Goal: Task Accomplishment & Management: Use online tool/utility

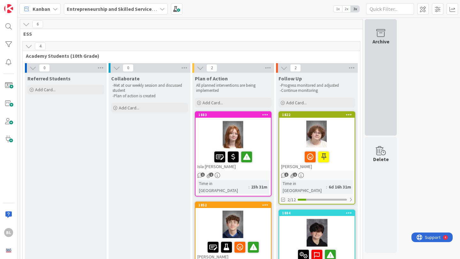
click at [382, 37] on icon at bounding box center [381, 33] width 24 height 9
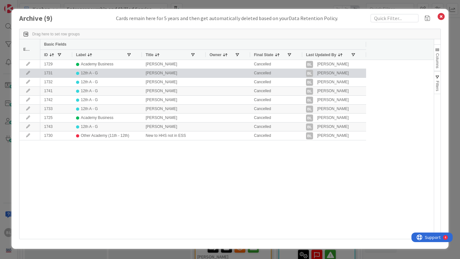
click at [27, 73] on icon at bounding box center [28, 73] width 10 height 4
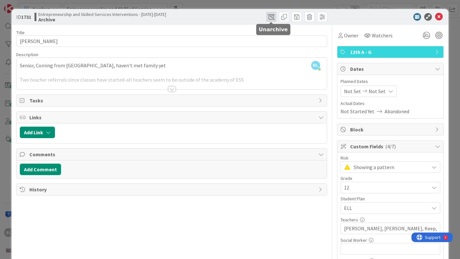
click at [269, 17] on span at bounding box center [271, 17] width 10 height 10
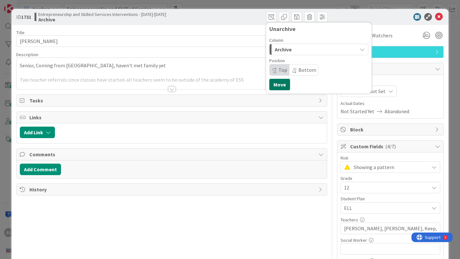
click at [279, 86] on button "Move" at bounding box center [279, 85] width 21 height 12
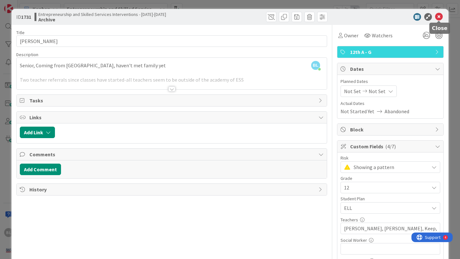
click at [439, 18] on icon at bounding box center [439, 17] width 8 height 8
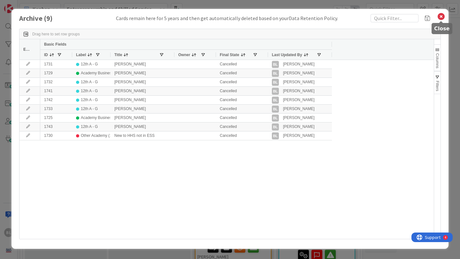
click at [440, 15] on icon at bounding box center [441, 16] width 8 height 9
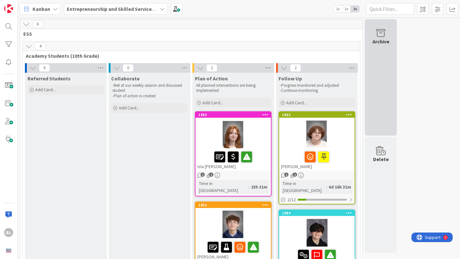
click at [381, 35] on icon at bounding box center [381, 33] width 24 height 9
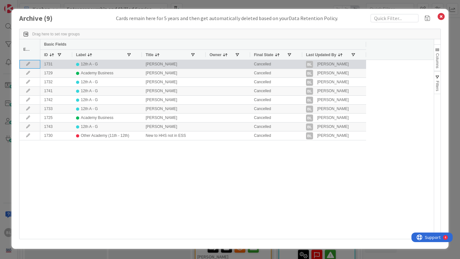
click at [26, 64] on icon at bounding box center [28, 64] width 10 height 4
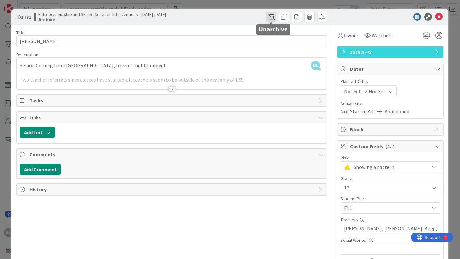
click at [272, 16] on span at bounding box center [271, 17] width 10 height 10
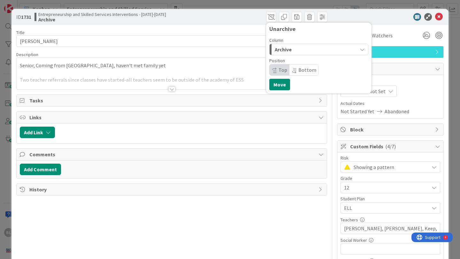
click at [356, 50] on div "Archive" at bounding box center [315, 49] width 84 height 10
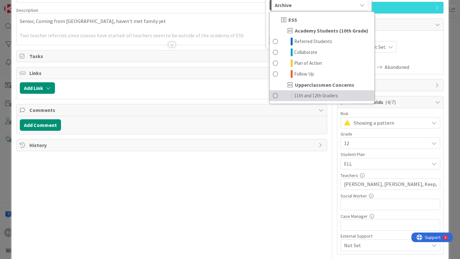
click at [276, 96] on span at bounding box center [275, 96] width 5 height 8
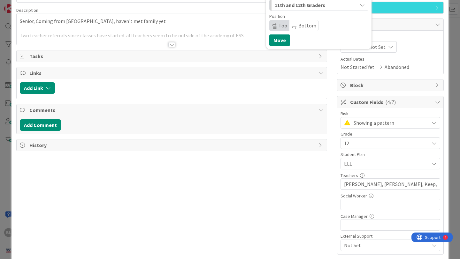
scroll to position [44, 0]
click at [281, 39] on button "Move" at bounding box center [279, 41] width 21 height 12
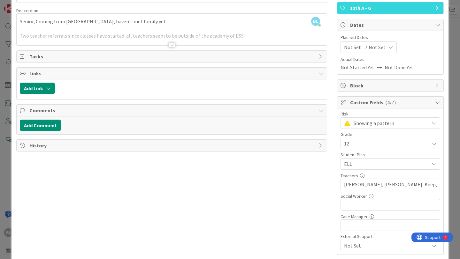
scroll to position [0, 0]
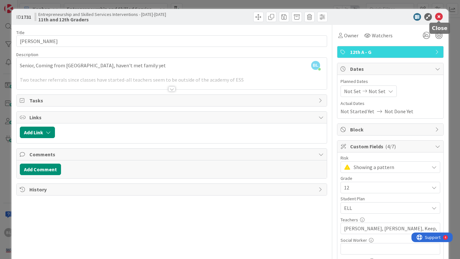
click at [439, 17] on icon at bounding box center [439, 17] width 8 height 8
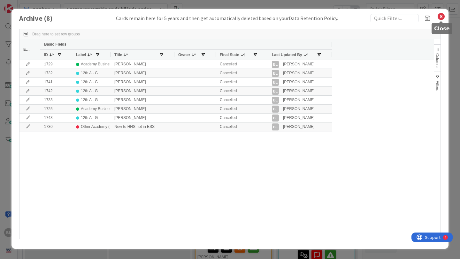
click at [442, 17] on icon at bounding box center [441, 16] width 8 height 9
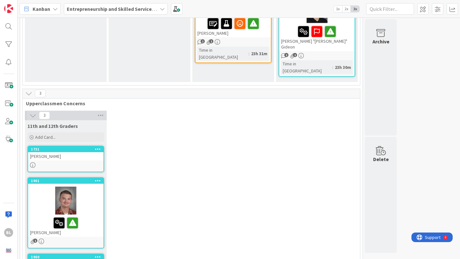
scroll to position [224, 0]
click at [75, 148] on div "1731" at bounding box center [67, 150] width 73 height 4
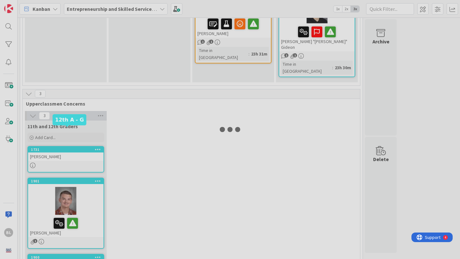
click at [75, 129] on div at bounding box center [230, 129] width 460 height 259
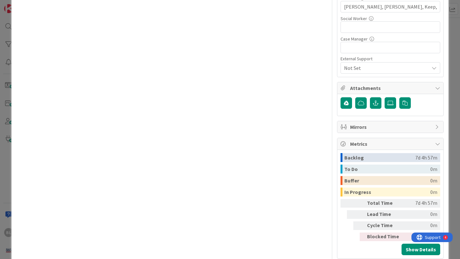
scroll to position [235, 0]
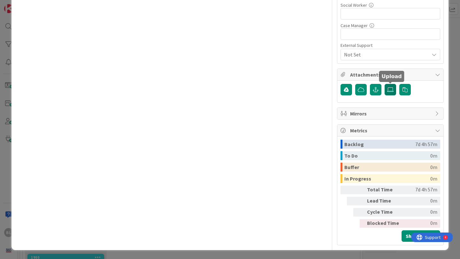
click at [391, 89] on icon at bounding box center [390, 89] width 6 height 5
click at [385, 84] on input "file" at bounding box center [385, 84] width 0 height 0
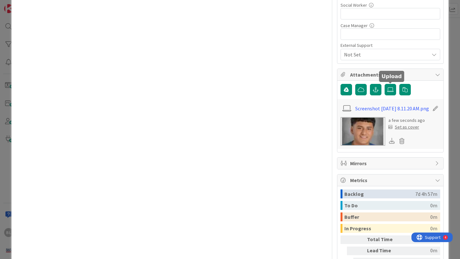
click at [405, 131] on div "Set as cover" at bounding box center [404, 127] width 31 height 7
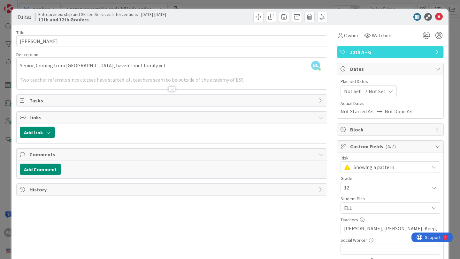
click at [173, 89] on div at bounding box center [171, 89] width 7 height 5
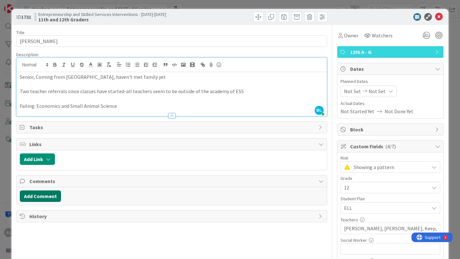
click at [42, 197] on button "Add Comment" at bounding box center [40, 197] width 41 height 12
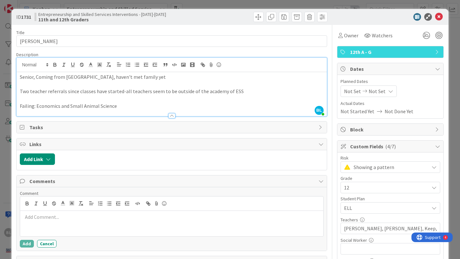
click at [27, 219] on p at bounding box center [172, 217] width 298 height 7
click at [172, 115] on div at bounding box center [171, 115] width 7 height 5
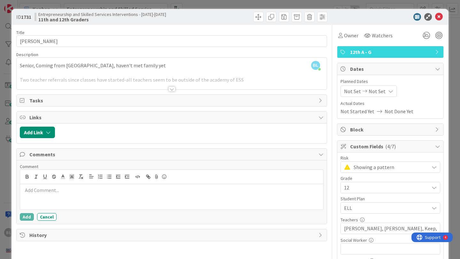
click at [172, 90] on div at bounding box center [171, 89] width 7 height 5
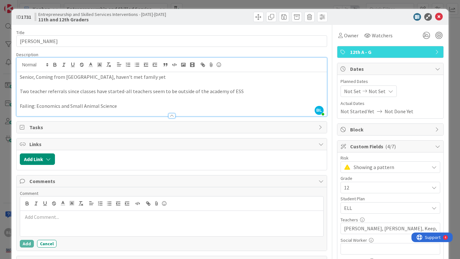
click at [133, 79] on p "Senior, Coming from [GEOGRAPHIC_DATA], haven't met family yet" at bounding box center [172, 76] width 304 height 7
click at [439, 17] on icon at bounding box center [439, 17] width 8 height 8
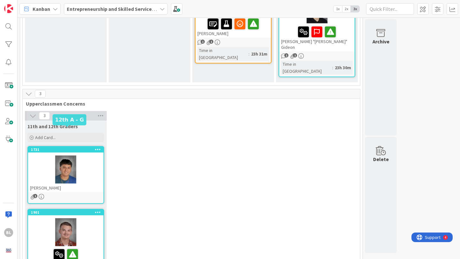
click at [75, 148] on div "1731" at bounding box center [67, 150] width 73 height 4
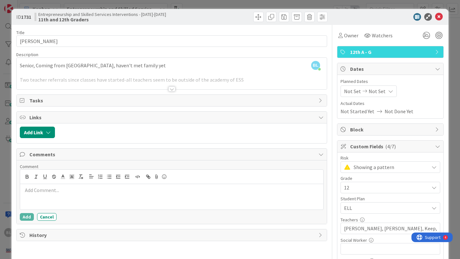
click at [172, 89] on div at bounding box center [171, 89] width 7 height 5
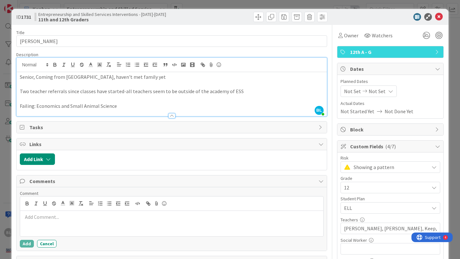
click at [19, 76] on div "Senior, Coming from [GEOGRAPHIC_DATA], haven't met family yet Two teacher refer…" at bounding box center [172, 94] width 310 height 44
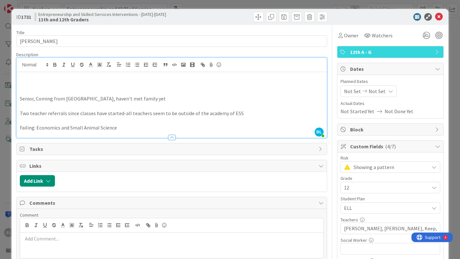
click at [21, 76] on p at bounding box center [172, 76] width 304 height 7
click at [438, 17] on icon at bounding box center [439, 17] width 8 height 8
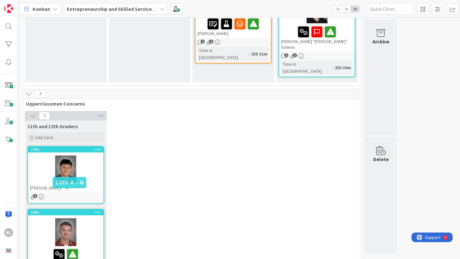
click at [83, 211] on div "1901" at bounding box center [67, 213] width 73 height 4
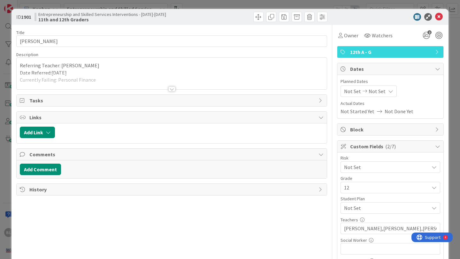
click at [172, 88] on div at bounding box center [171, 89] width 7 height 5
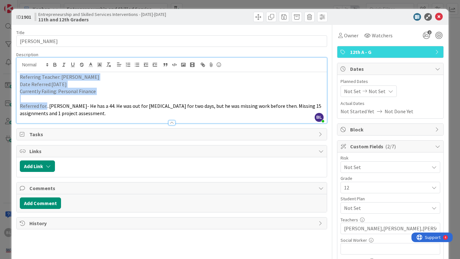
drag, startPoint x: 47, startPoint y: 107, endPoint x: 18, endPoint y: 76, distance: 42.3
click at [18, 76] on div "Referring Teacher: [PERSON_NAME] Date Referred:[DATE] Currently Failing: Person…" at bounding box center [172, 97] width 310 height 51
copy div "Referring Teacher: [PERSON_NAME] Date Referred:[DATE] Currently Failing: Person…"
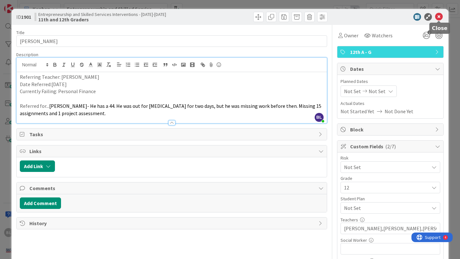
click at [440, 16] on icon at bounding box center [439, 17] width 8 height 8
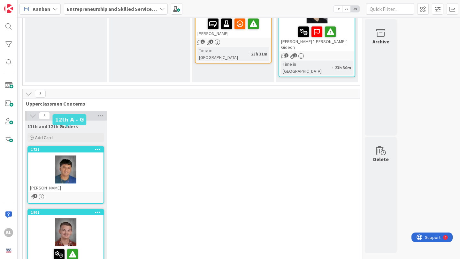
click at [84, 148] on div "1731" at bounding box center [67, 150] width 73 height 4
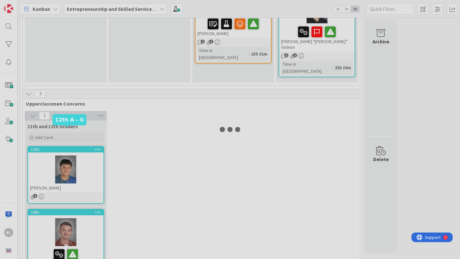
click at [84, 129] on div at bounding box center [230, 129] width 460 height 259
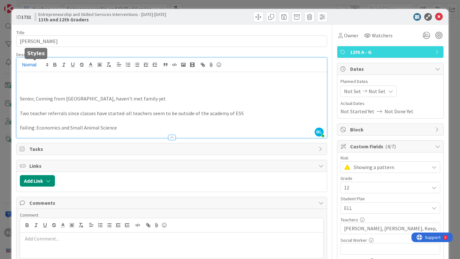
click at [19, 62] on div "[PERSON_NAME] just joined Senior, Coming from [GEOGRAPHIC_DATA], haven't met fa…" at bounding box center [172, 98] width 310 height 80
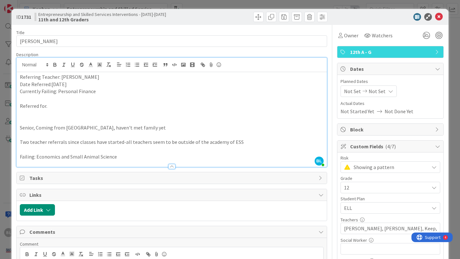
click at [59, 83] on p "Date Referred:[DATE]" at bounding box center [172, 84] width 304 height 7
click at [50, 107] on p "Referred for." at bounding box center [172, 106] width 304 height 7
click at [50, 105] on p "Referred for." at bounding box center [172, 106] width 304 height 7
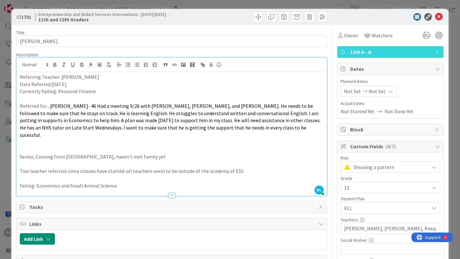
click at [96, 91] on p "Currently Failing: Personal Finance" at bounding box center [172, 91] width 304 height 7
drag, startPoint x: 104, startPoint y: 106, endPoint x: 50, endPoint y: 106, distance: 53.4
click at [50, 106] on span "[PERSON_NAME]- 46 Had a meeting 9/26 with [PERSON_NAME], [PERSON_NAME], and [PE…" at bounding box center [171, 120] width 302 height 35
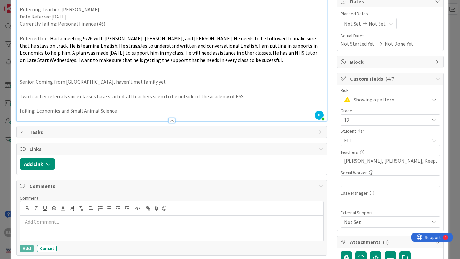
scroll to position [67, 0]
click at [433, 100] on icon at bounding box center [434, 99] width 5 height 5
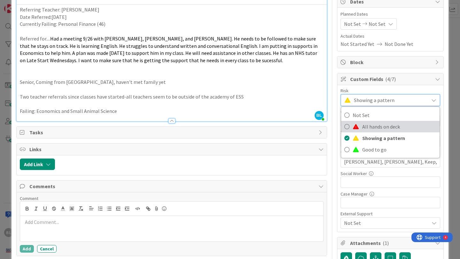
click at [348, 127] on icon at bounding box center [346, 127] width 5 height 10
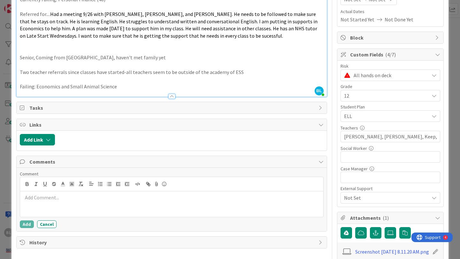
scroll to position [90, 0]
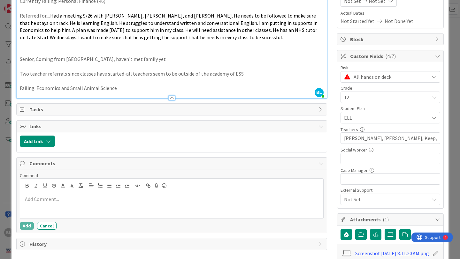
click at [35, 110] on span "Tasks" at bounding box center [172, 110] width 286 height 8
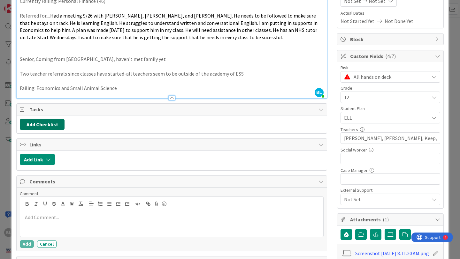
click at [53, 125] on button "Add Checklist" at bounding box center [42, 125] width 45 height 12
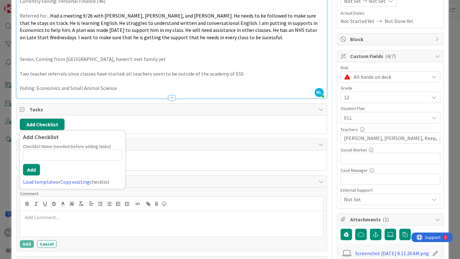
click at [53, 125] on button "Add Checklist" at bounding box center [42, 125] width 45 height 12
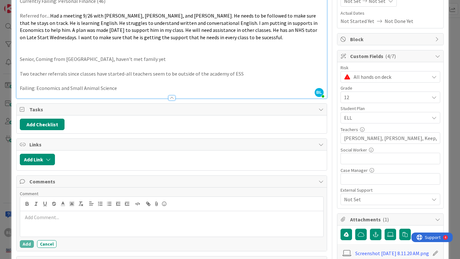
click at [321, 109] on icon at bounding box center [321, 109] width 5 height 5
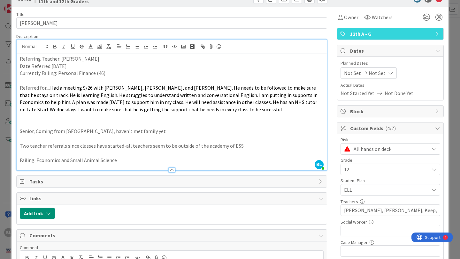
scroll to position [0, 0]
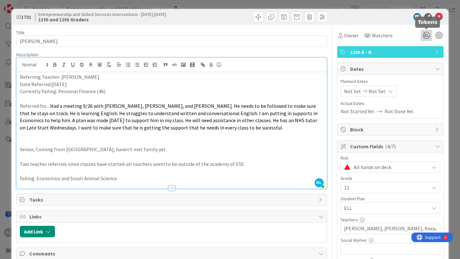
click at [427, 36] on icon at bounding box center [427, 36] width 12 height 12
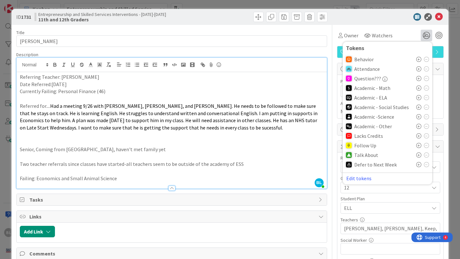
click at [419, 127] on icon at bounding box center [418, 126] width 5 height 5
click at [418, 156] on icon at bounding box center [418, 157] width 5 height 5
click at [439, 17] on icon at bounding box center [439, 17] width 8 height 8
